Goal: Task Accomplishment & Management: Manage account settings

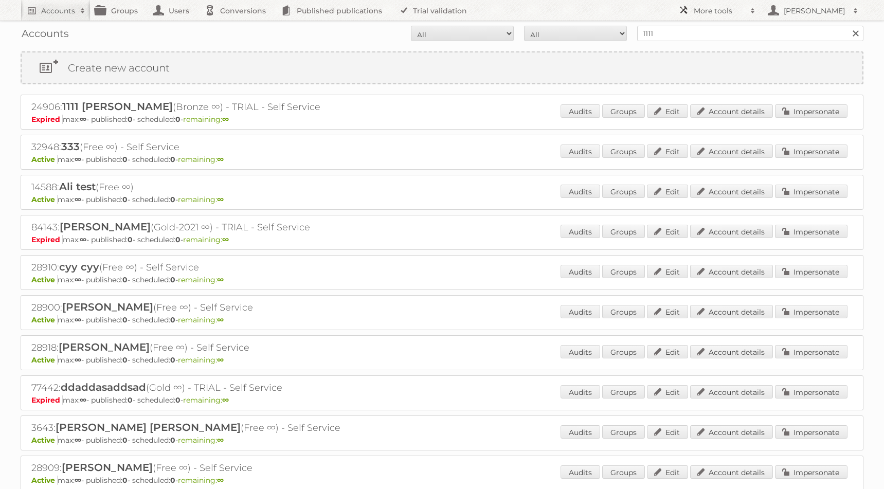
click at [722, 1] on link "More tools" at bounding box center [716, 10] width 87 height 21
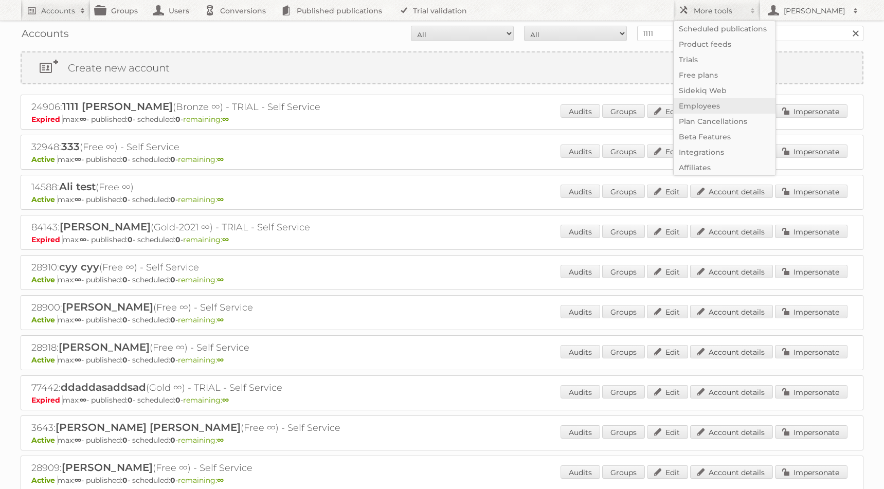
click at [724, 105] on link "Employees" at bounding box center [725, 105] width 102 height 15
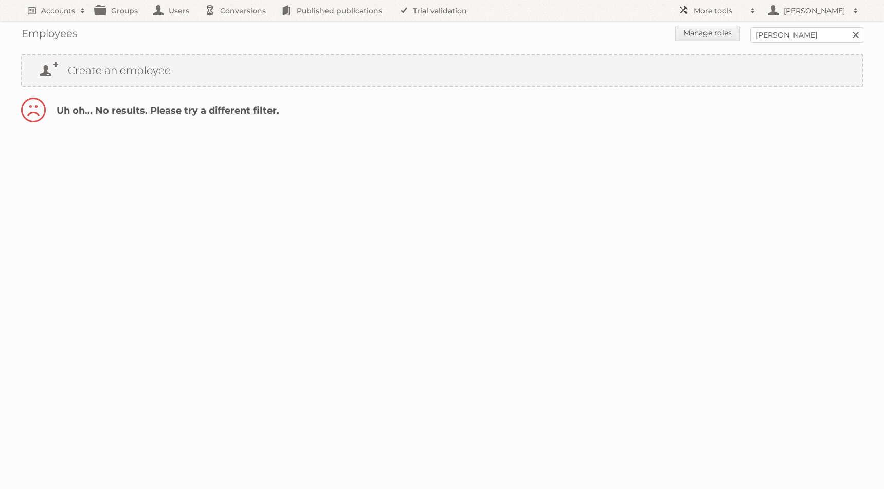
click at [723, 13] on h2 "More tools" at bounding box center [719, 11] width 51 height 10
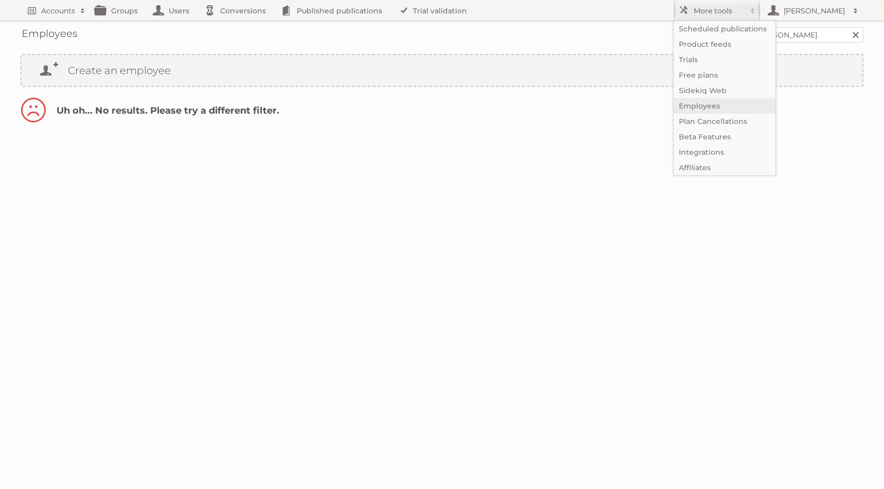
click at [727, 103] on link "Employees" at bounding box center [725, 105] width 102 height 15
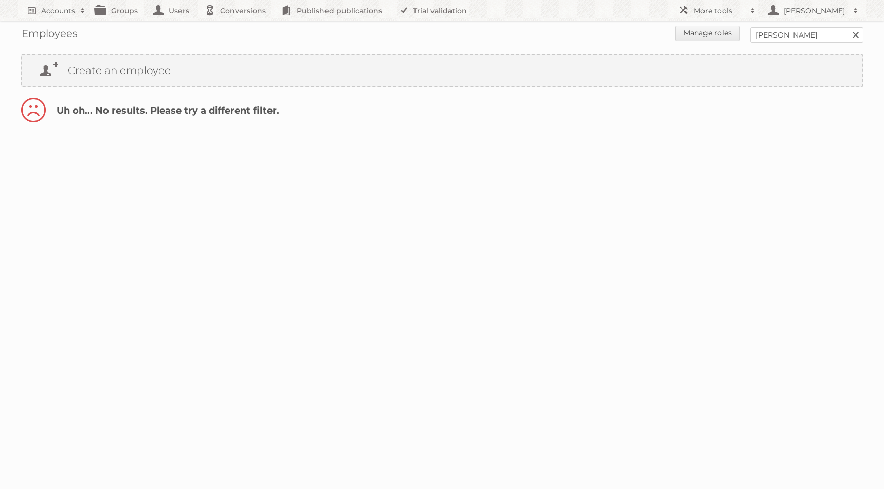
click at [634, 166] on body "Accounts Search Advanced Search Create new account Groups Users Conversions Pub…" at bounding box center [442, 244] width 884 height 489
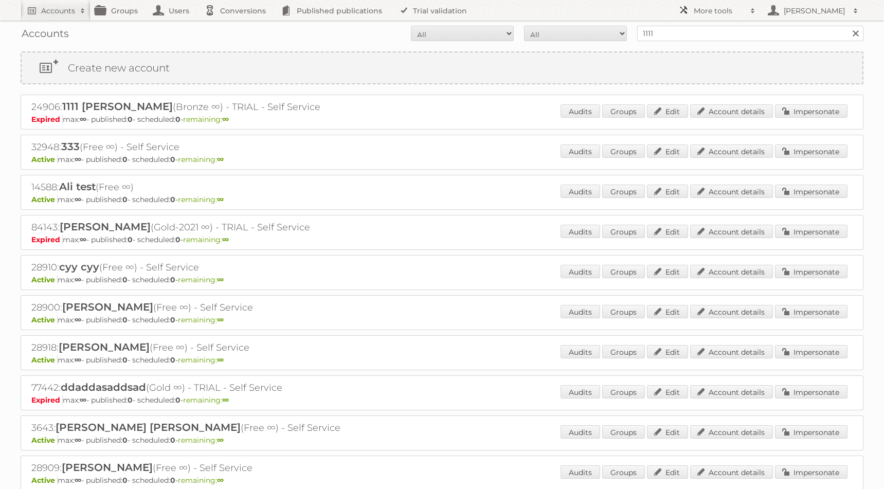
click at [710, 5] on link "More tools" at bounding box center [716, 10] width 87 height 21
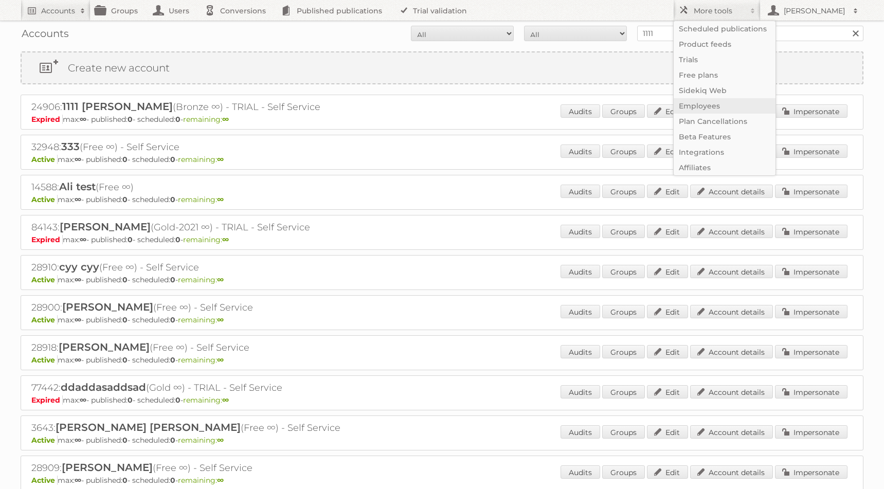
click at [740, 105] on link "Employees" at bounding box center [725, 105] width 102 height 15
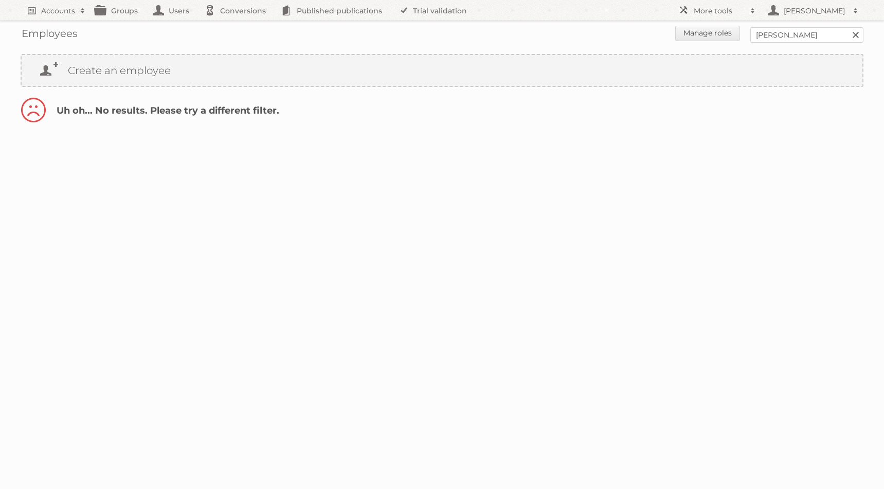
click at [859, 36] on link at bounding box center [855, 34] width 15 height 15
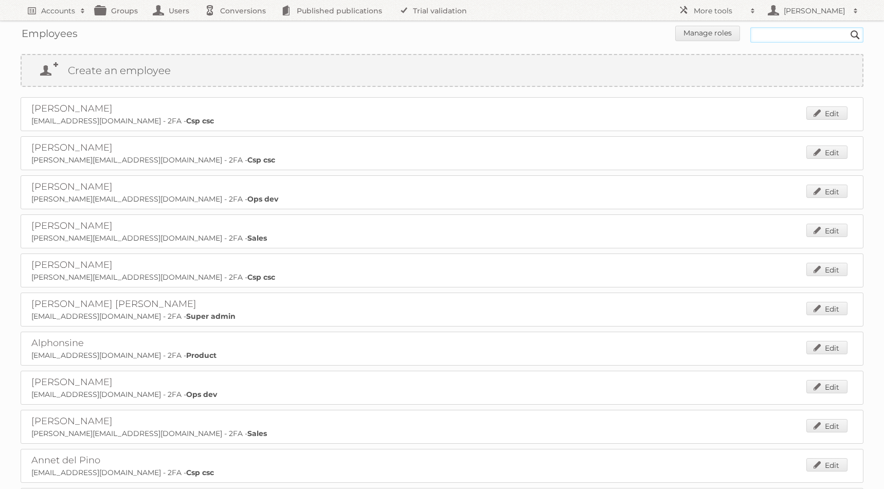
click at [765, 37] on input "text" at bounding box center [806, 34] width 113 height 15
type input "tob"
click at [848, 27] on input "Search" at bounding box center [855, 34] width 15 height 15
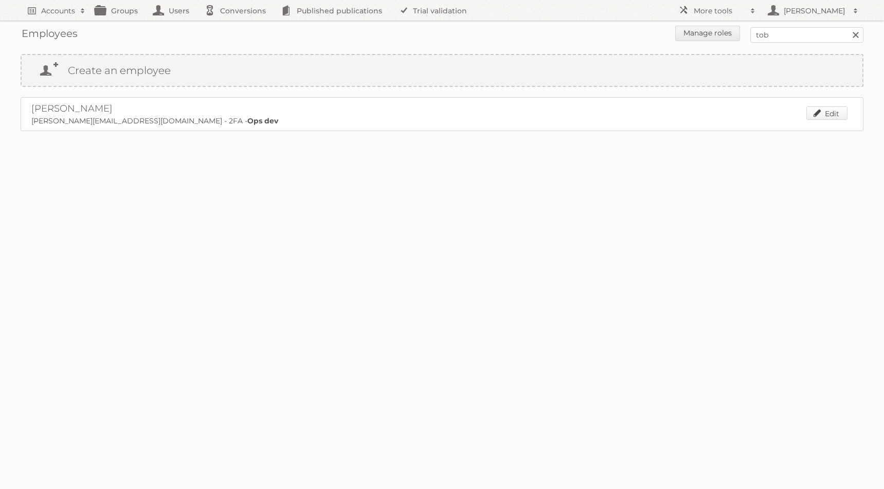
click at [825, 106] on link "Edit" at bounding box center [827, 112] width 41 height 13
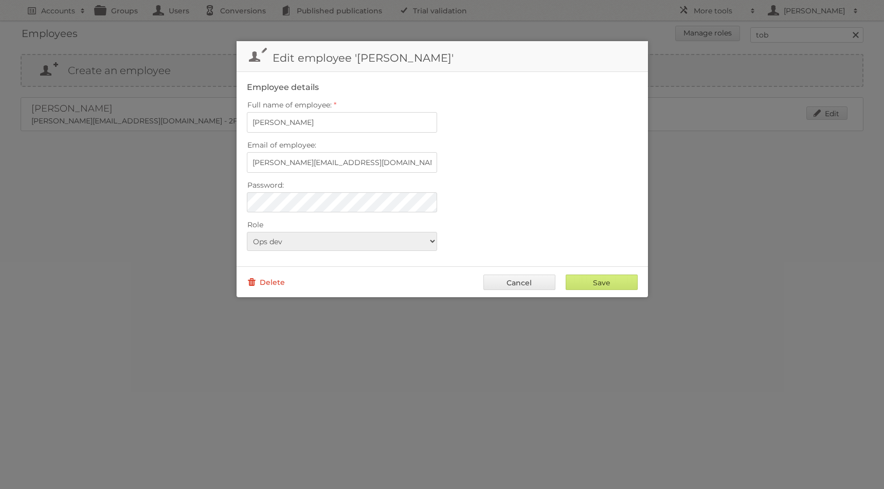
click at [273, 279] on link "Delete" at bounding box center [266, 282] width 38 height 15
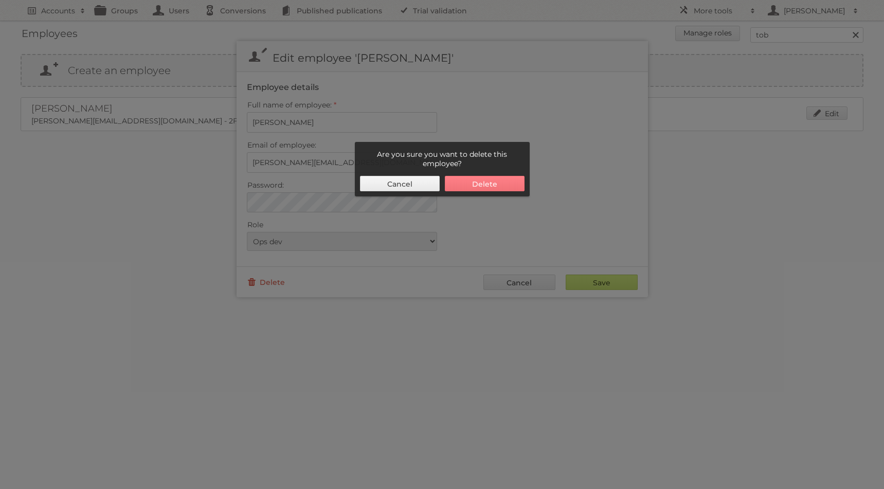
click at [496, 181] on button "Delete" at bounding box center [485, 183] width 80 height 15
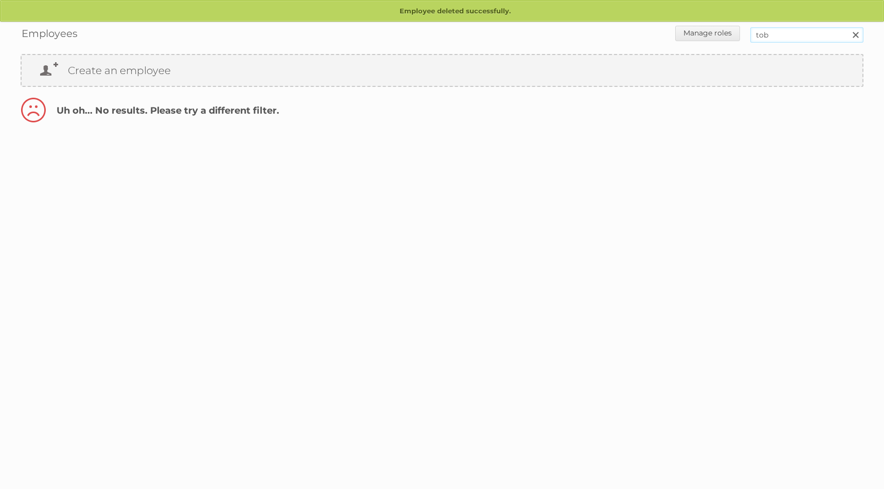
click at [786, 37] on input "tob" at bounding box center [806, 34] width 113 height 15
type input "harm"
click at [848, 27] on input "Search" at bounding box center [855, 34] width 15 height 15
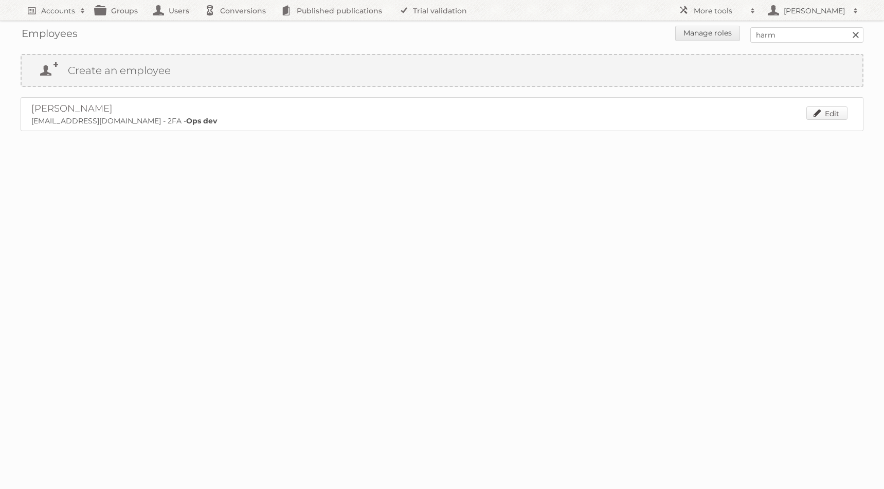
click at [827, 111] on link "Edit" at bounding box center [827, 112] width 41 height 13
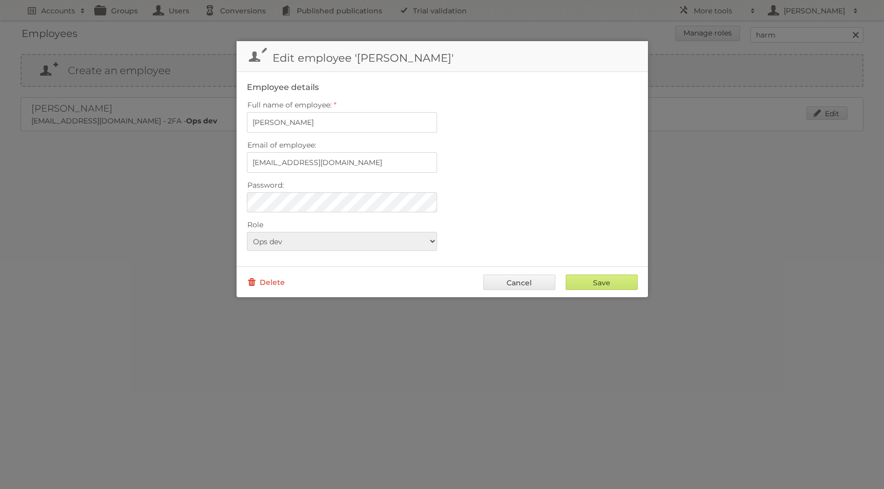
click at [266, 275] on link "Delete" at bounding box center [266, 282] width 38 height 15
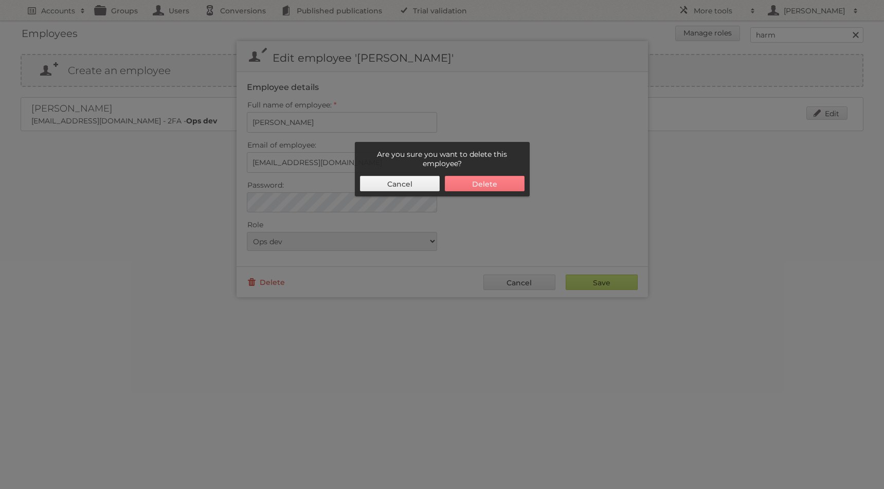
click at [479, 177] on button "Delete" at bounding box center [485, 183] width 80 height 15
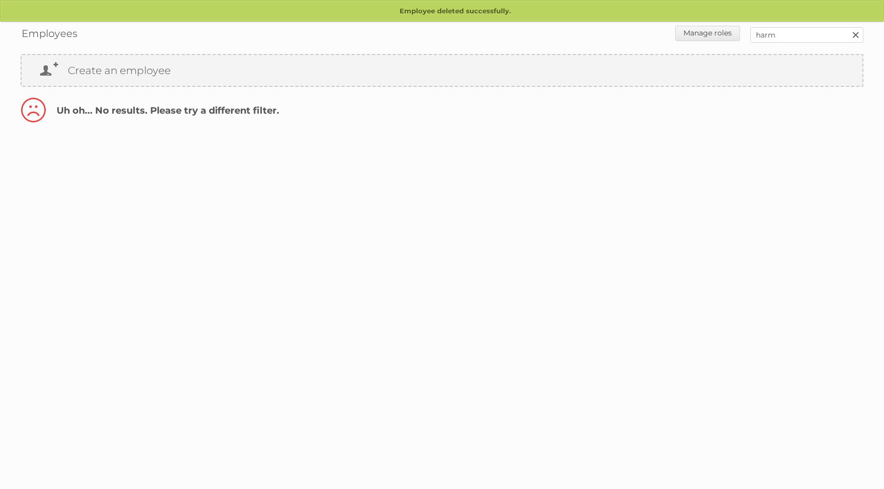
click at [859, 30] on link at bounding box center [855, 34] width 15 height 15
